Goal: Task Accomplishment & Management: Manage account settings

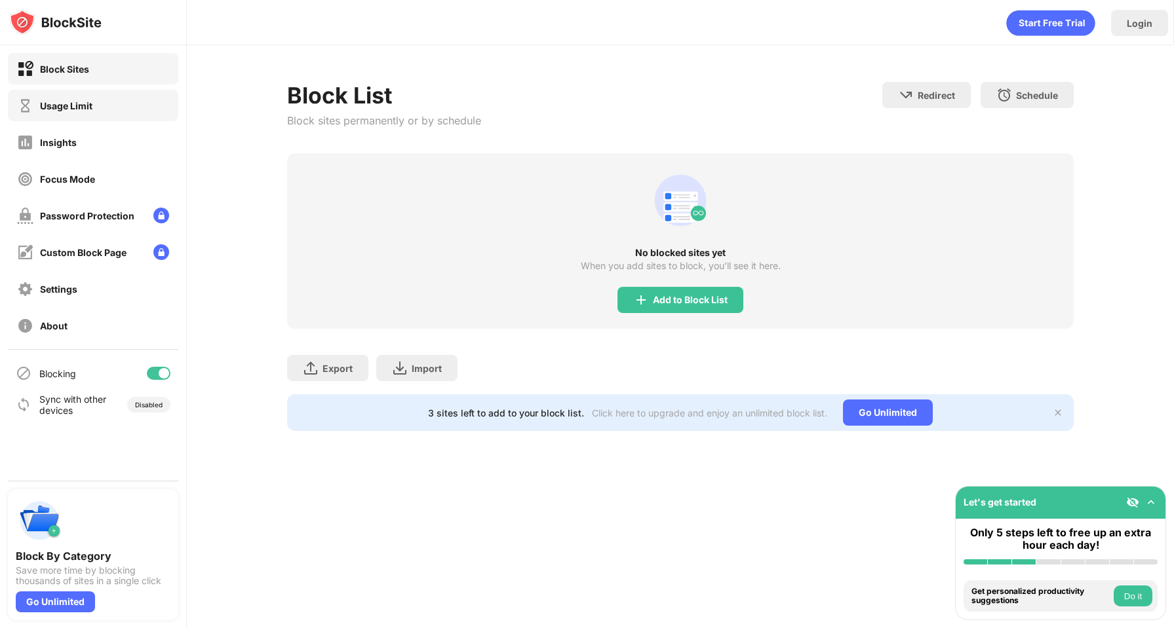
click at [117, 105] on div "Usage Limit" at bounding box center [93, 105] width 170 height 31
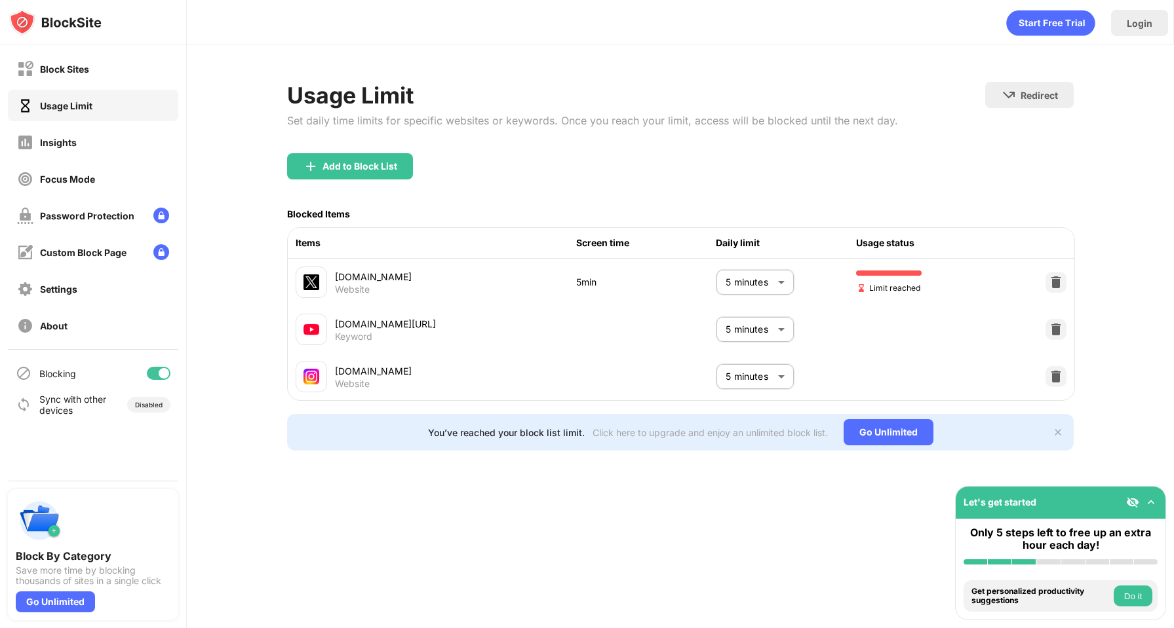
click at [738, 292] on body "Block Sites Usage Limit Insights Focus Mode Password Protection Custom Block Pa…" at bounding box center [587, 314] width 1174 height 628
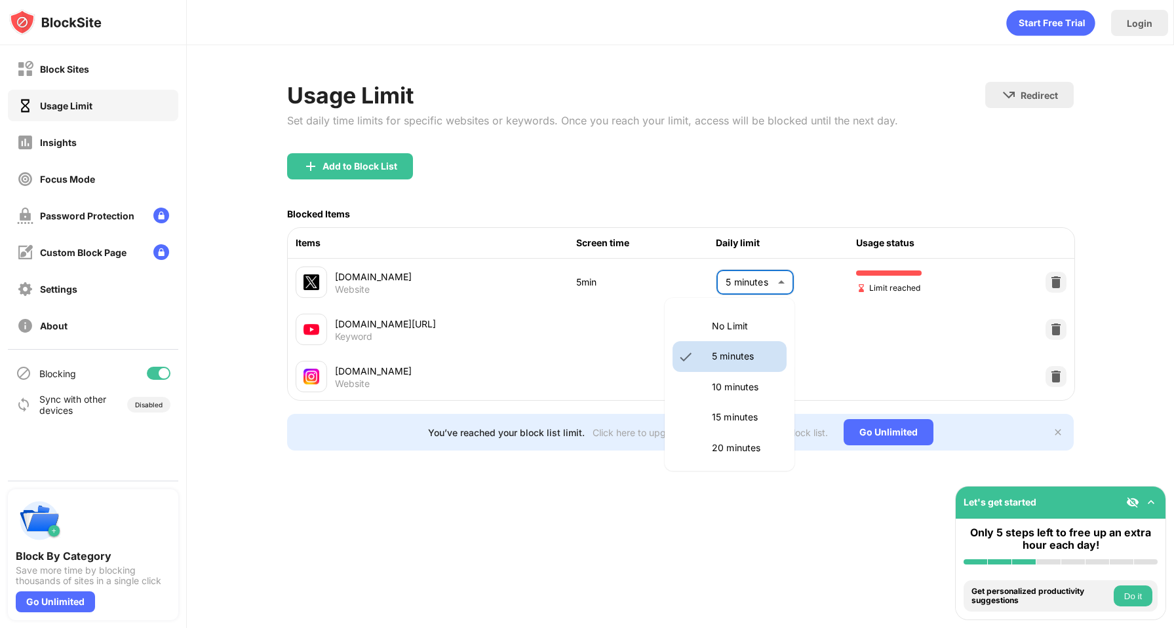
click at [729, 326] on p "No Limit" at bounding box center [745, 326] width 67 height 14
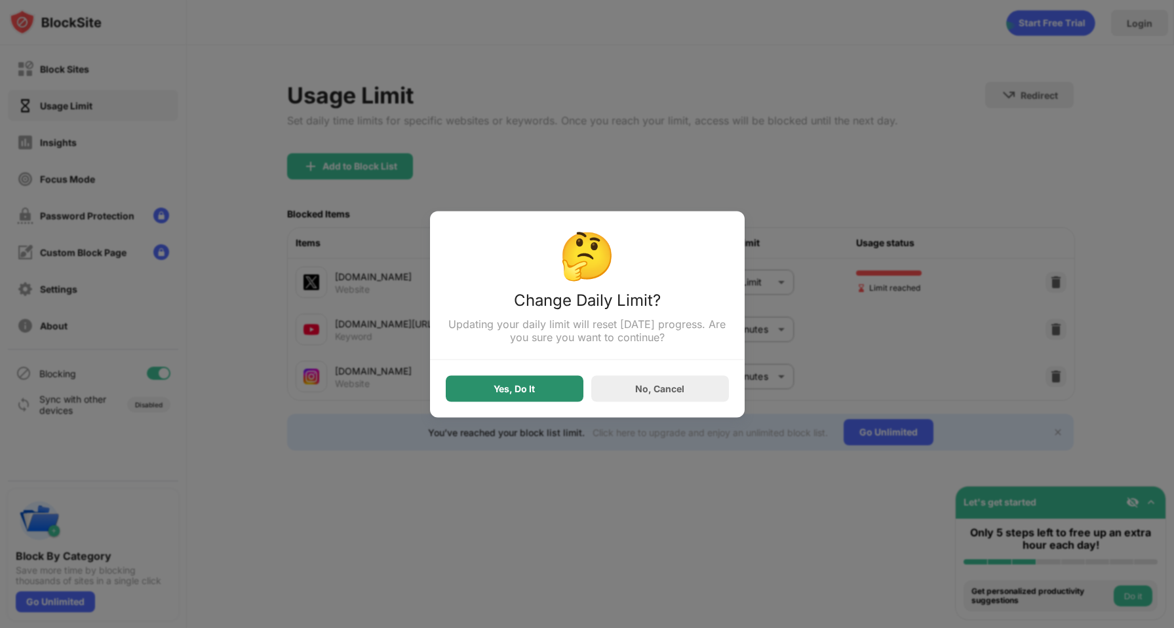
click at [497, 394] on div "Yes, Do It" at bounding box center [513, 388] width 41 height 10
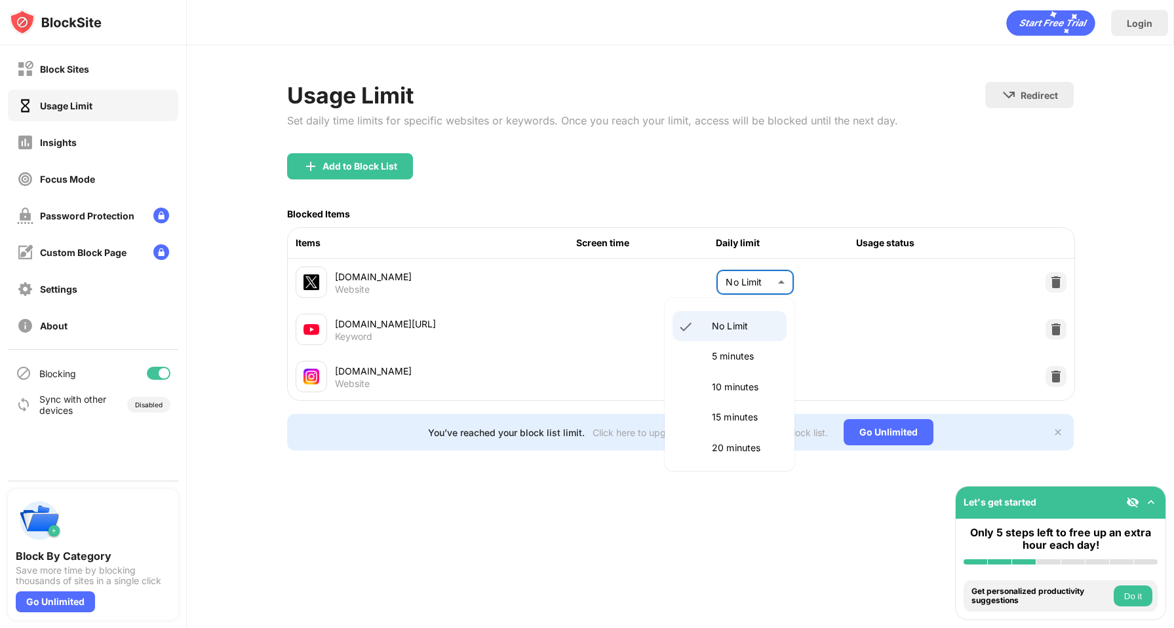
click at [729, 297] on body "Block Sites Usage Limit Insights Focus Mode Password Protection Custom Block Pa…" at bounding box center [587, 314] width 1174 height 628
click at [739, 361] on p "5 minutes" at bounding box center [745, 356] width 67 height 14
type input "*"
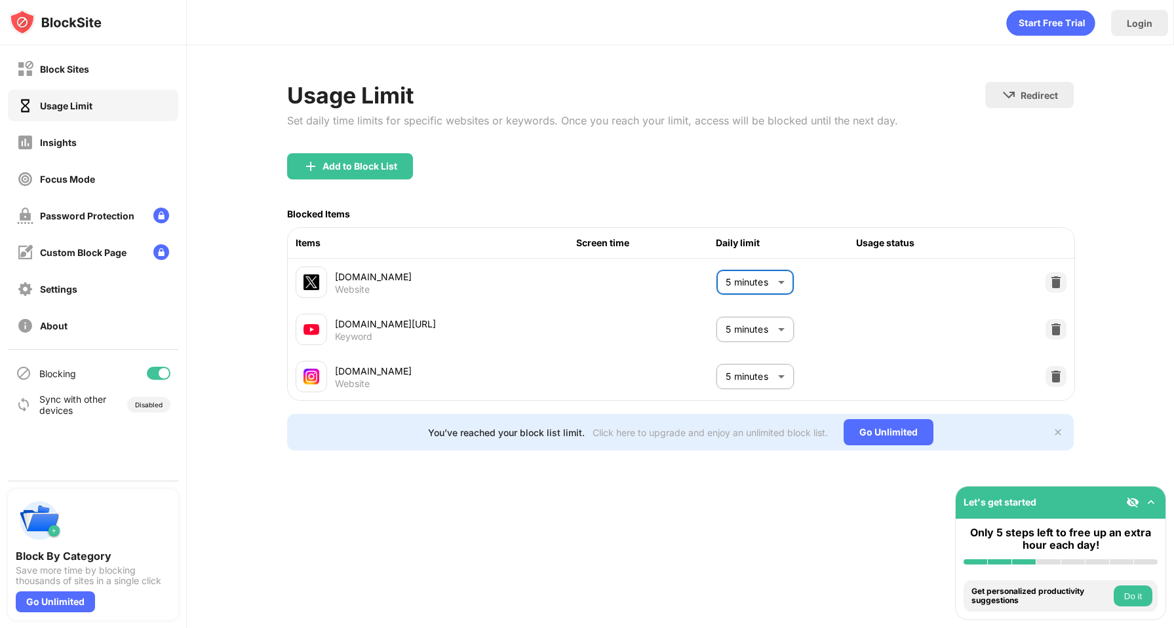
click at [801, 161] on div "Add to Block List" at bounding box center [680, 176] width 786 height 47
